Goal: Check status: Check status

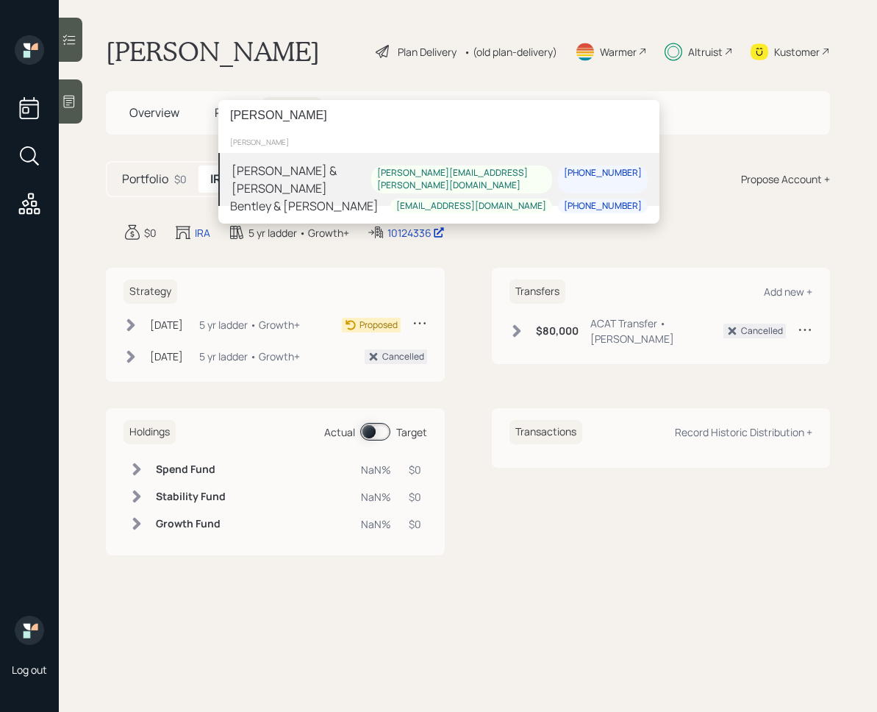
type input "[PERSON_NAME]"
click at [331, 180] on div "[PERSON_NAME] & [PERSON_NAME] [PERSON_NAME][EMAIL_ADDRESS][PERSON_NAME][DOMAIN_…" at bounding box center [438, 179] width 441 height 53
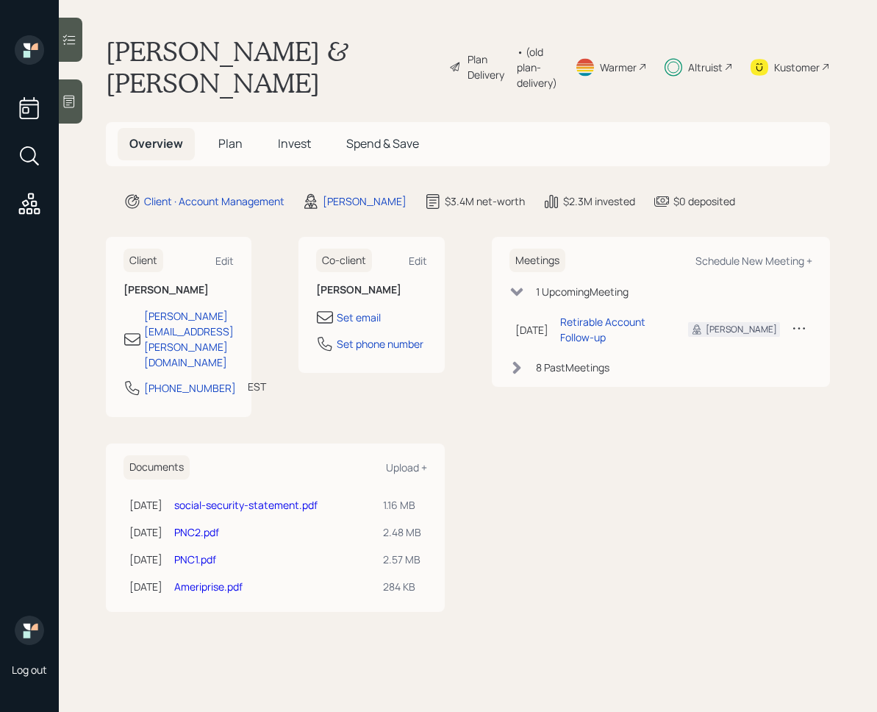
click at [305, 109] on main "Ted & Elizabeth Figler Plan Delivery • (old plan-delivery) Warmer Altruist Kust…" at bounding box center [468, 356] width 819 height 712
click at [299, 134] on h5 "Invest" at bounding box center [294, 144] width 57 height 32
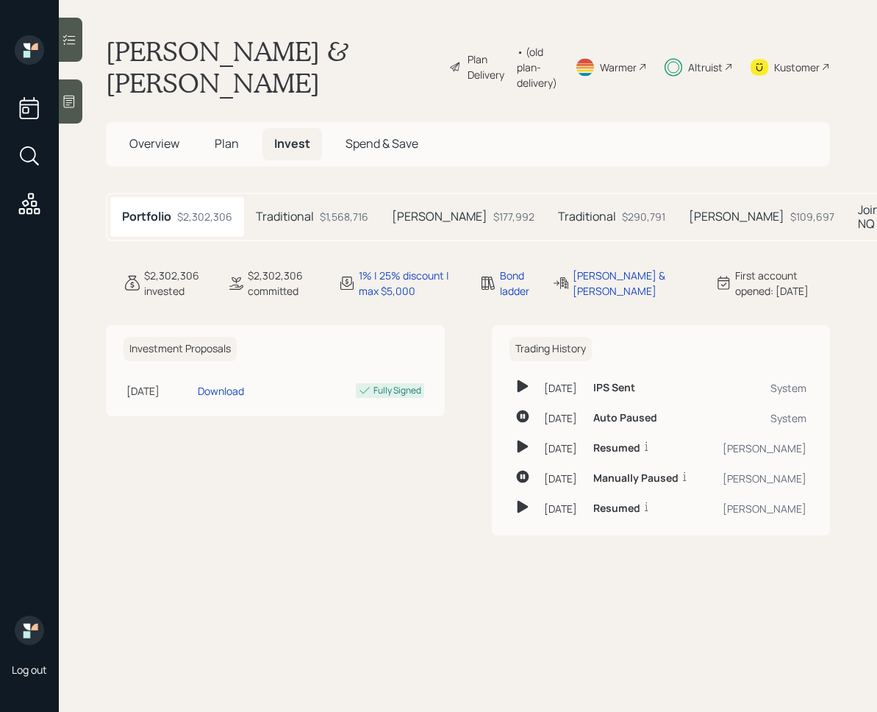
click at [321, 224] on div "Traditional $1,568,716" at bounding box center [312, 217] width 136 height 40
